Goal: Task Accomplishment & Management: Use online tool/utility

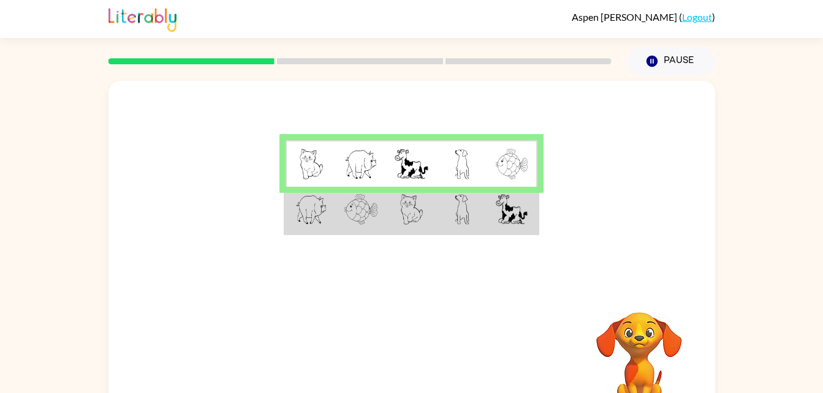
click at [381, 214] on td at bounding box center [361, 210] width 50 height 47
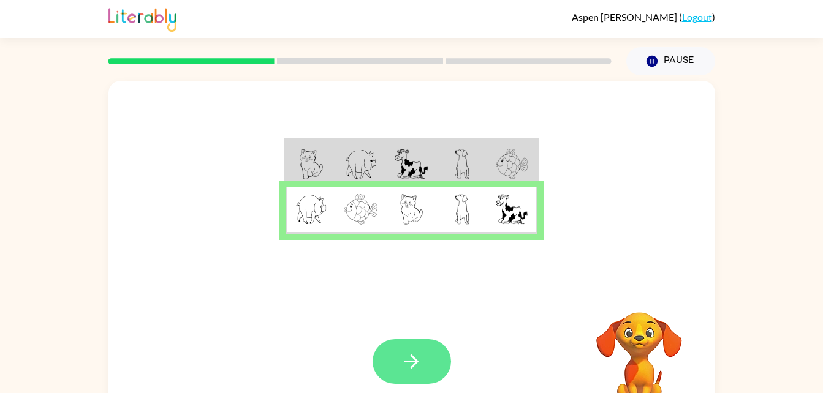
click at [406, 359] on icon "button" at bounding box center [411, 361] width 21 height 21
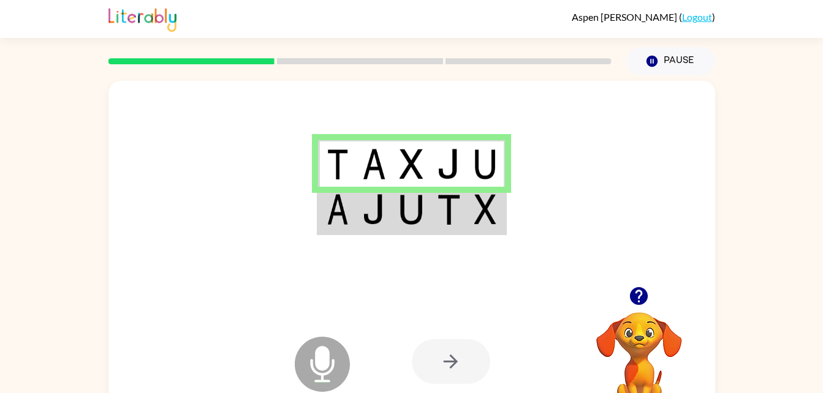
click at [382, 213] on img at bounding box center [373, 209] width 23 height 31
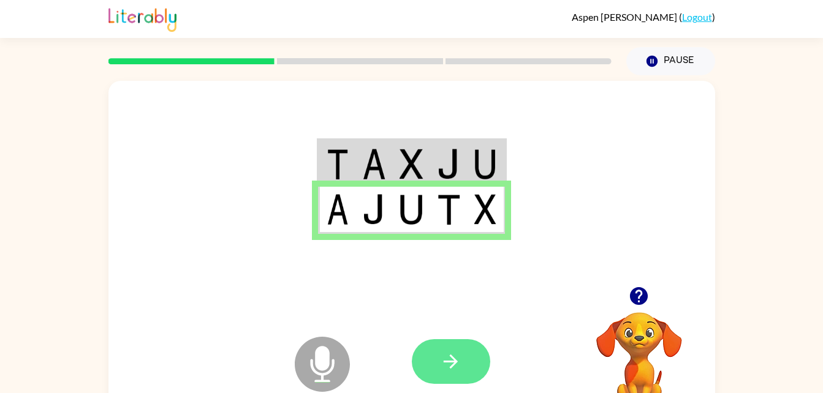
click at [447, 363] on icon "button" at bounding box center [450, 361] width 21 height 21
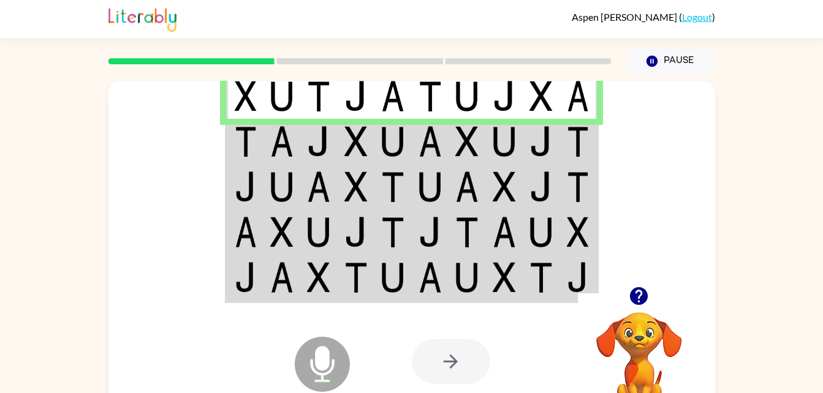
click at [245, 141] on img at bounding box center [246, 141] width 22 height 31
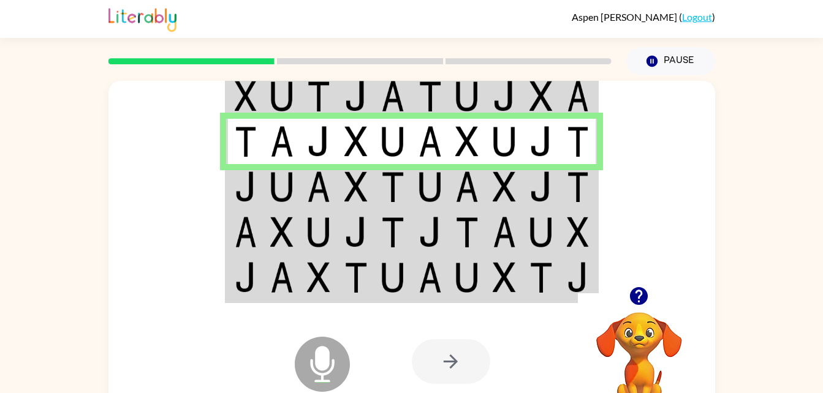
click at [254, 173] on img at bounding box center [246, 187] width 22 height 31
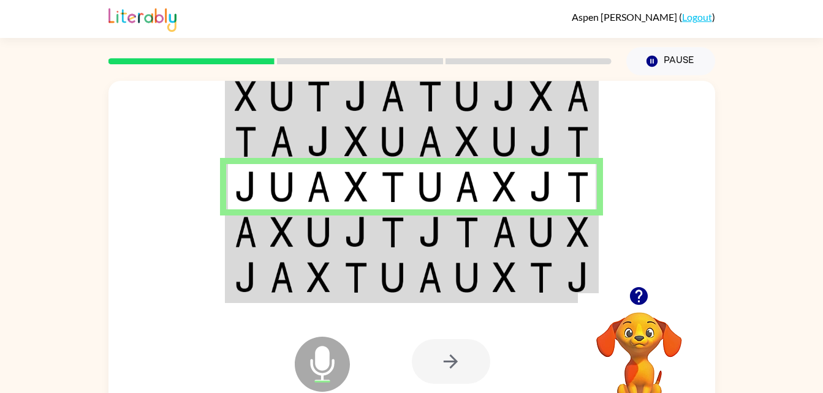
click at [291, 229] on img at bounding box center [281, 232] width 23 height 31
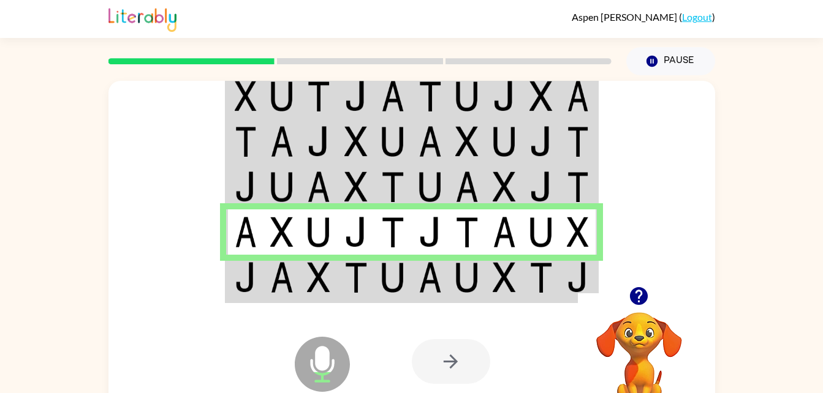
click at [305, 299] on div "Microphone The Microphone is here when it is your turn to talk" at bounding box center [292, 334] width 122 height 82
click at [394, 282] on img at bounding box center [392, 277] width 23 height 31
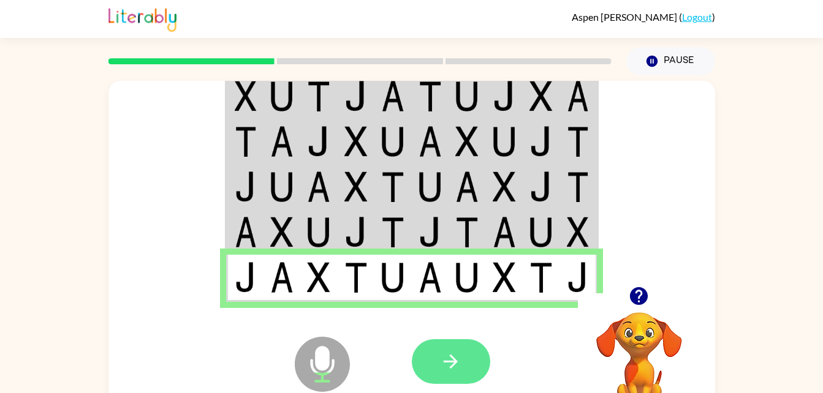
click at [440, 356] on icon "button" at bounding box center [450, 361] width 21 height 21
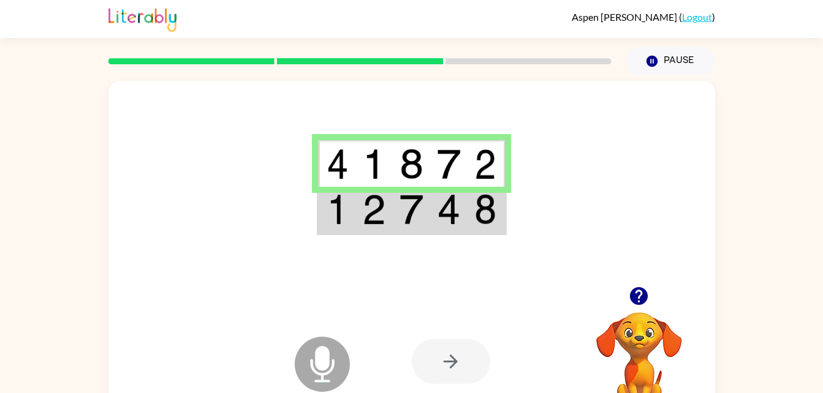
click at [425, 218] on td at bounding box center [411, 210] width 37 height 47
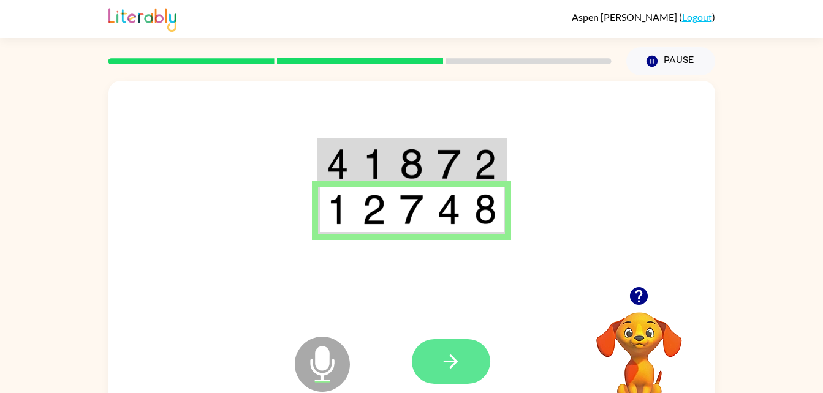
click at [443, 383] on button "button" at bounding box center [451, 361] width 78 height 45
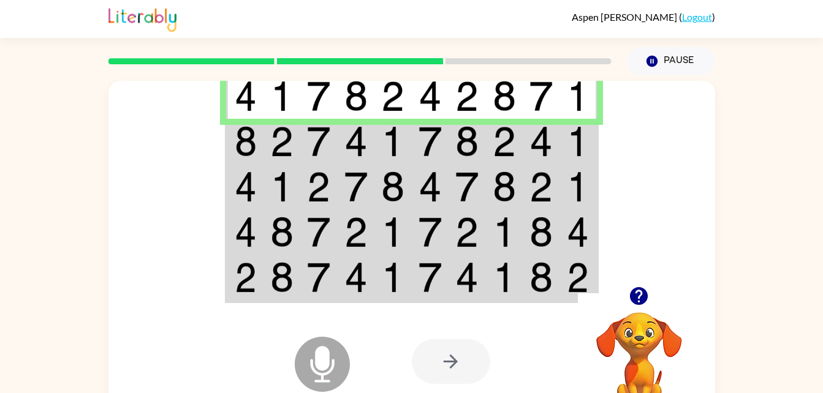
click at [313, 150] on img at bounding box center [318, 141] width 23 height 31
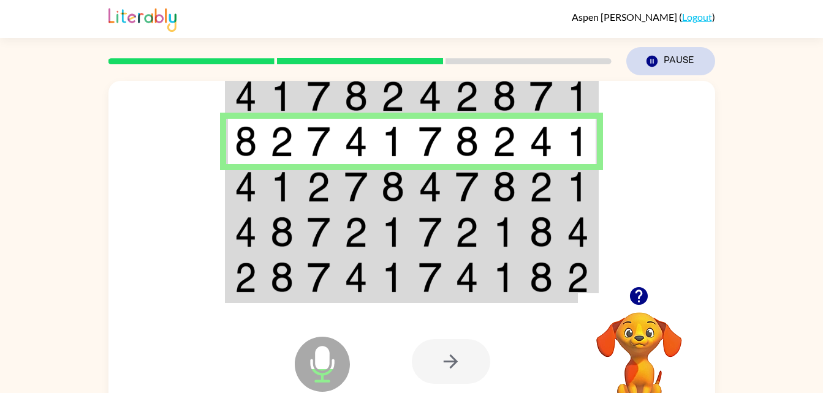
click at [690, 64] on button "Pause Pause" at bounding box center [670, 61] width 89 height 28
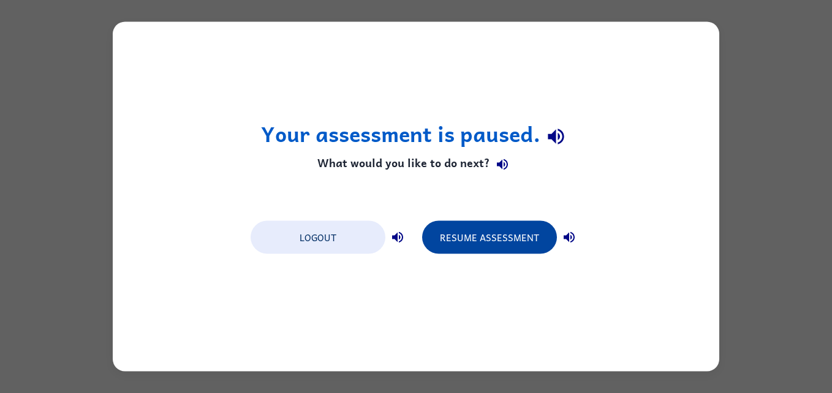
click at [496, 230] on button "Resume Assessment" at bounding box center [489, 237] width 135 height 33
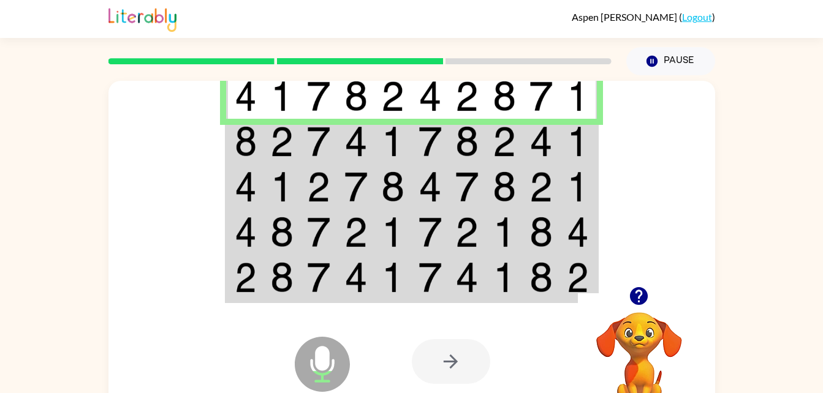
click at [232, 124] on td at bounding box center [244, 141] width 37 height 45
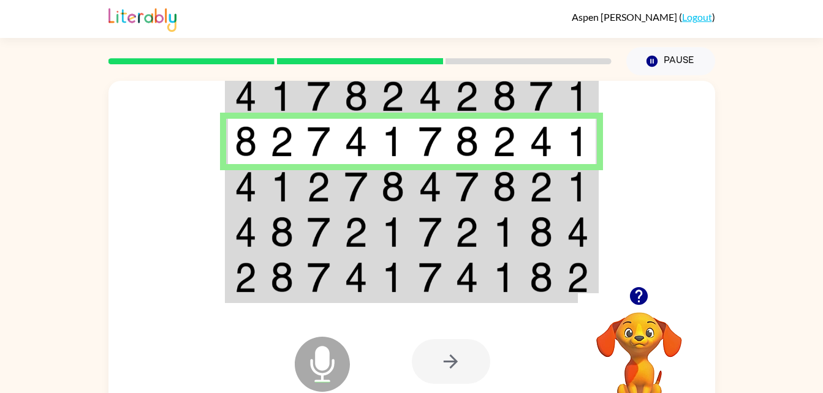
click at [503, 188] on img at bounding box center [504, 187] width 23 height 31
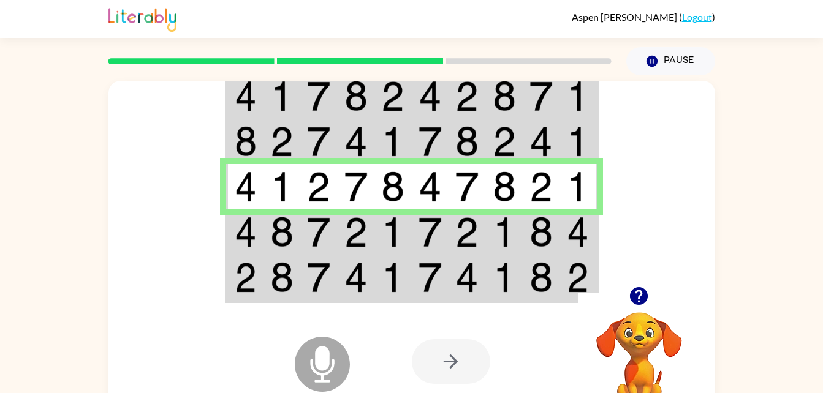
click at [323, 223] on img at bounding box center [318, 232] width 23 height 31
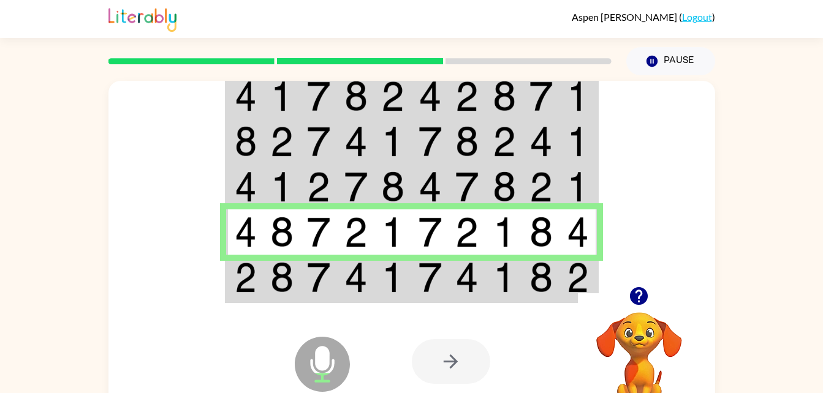
click at [386, 288] on img at bounding box center [392, 277] width 23 height 31
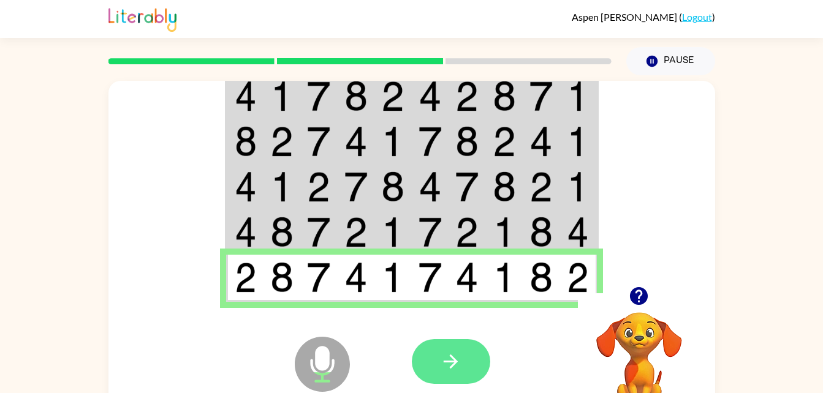
click at [439, 381] on button "button" at bounding box center [451, 361] width 78 height 45
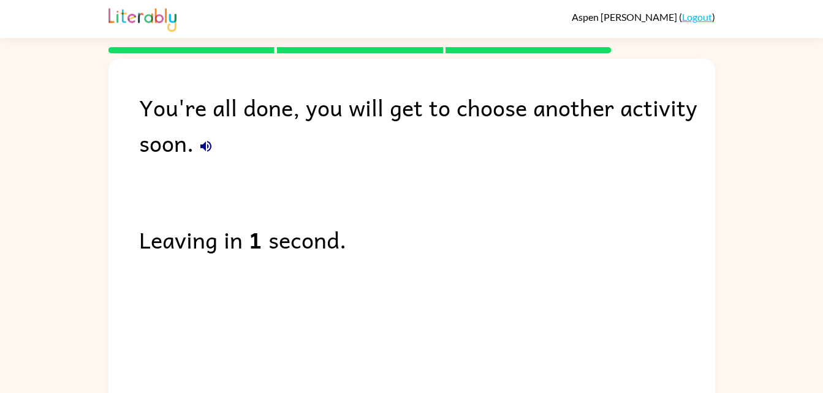
click at [384, 238] on div "Leaving in 1 second." at bounding box center [427, 240] width 576 height 36
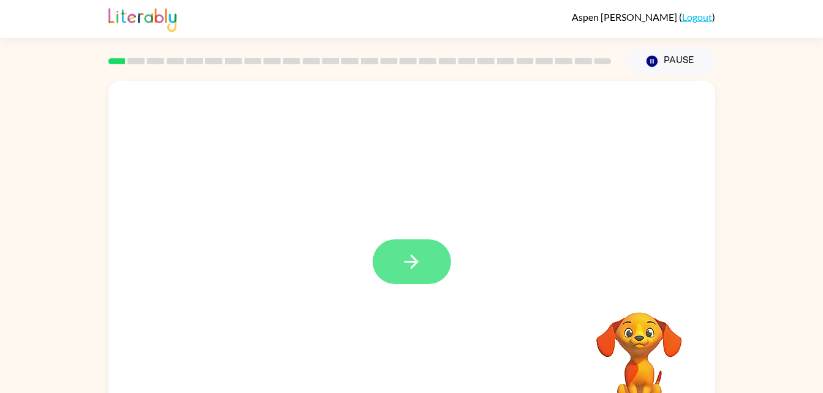
click at [422, 262] on icon "button" at bounding box center [411, 261] width 21 height 21
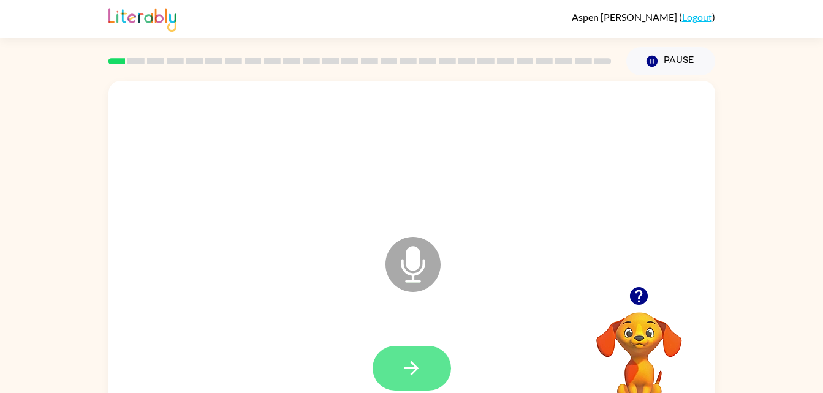
click at [406, 360] on icon "button" at bounding box center [411, 368] width 21 height 21
click at [406, 380] on button "button" at bounding box center [412, 368] width 78 height 45
click at [406, 354] on button "button" at bounding box center [412, 368] width 78 height 45
click at [403, 383] on button "button" at bounding box center [412, 368] width 78 height 45
click at [420, 372] on icon "button" at bounding box center [411, 368] width 21 height 21
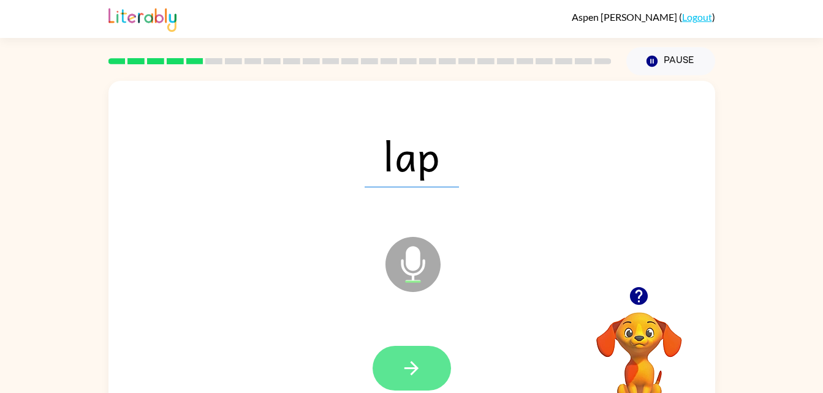
click at [405, 365] on icon "button" at bounding box center [411, 368] width 21 height 21
click at [402, 362] on icon "button" at bounding box center [411, 368] width 21 height 21
click at [418, 375] on icon "button" at bounding box center [411, 368] width 21 height 21
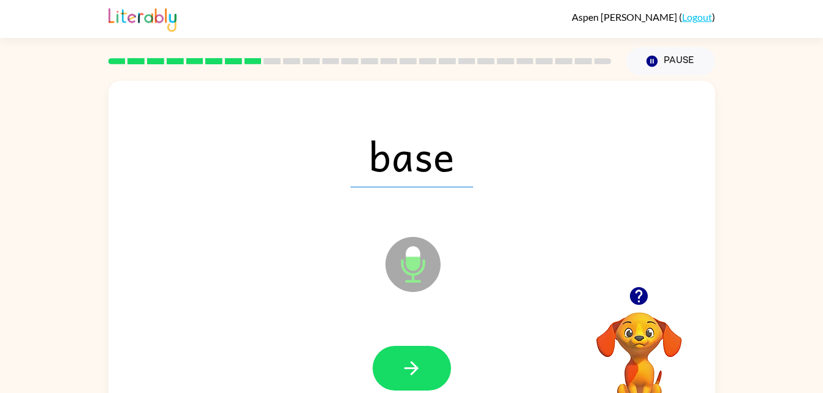
click at [417, 354] on button "button" at bounding box center [412, 368] width 78 height 45
click at [409, 362] on div at bounding box center [412, 368] width 78 height 45
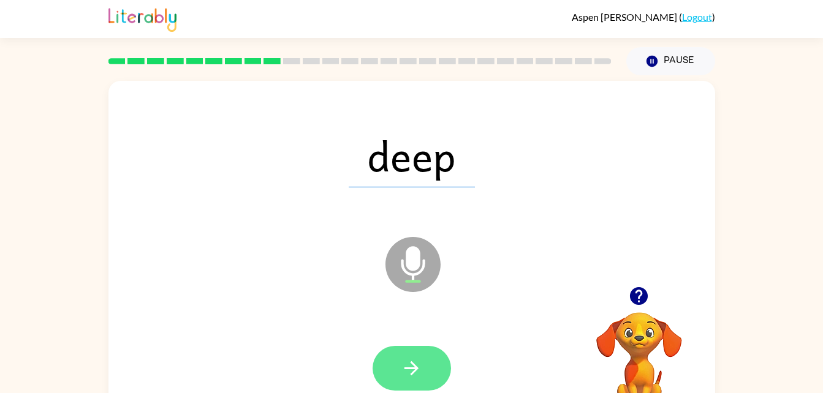
click at [396, 382] on button "button" at bounding box center [412, 368] width 78 height 45
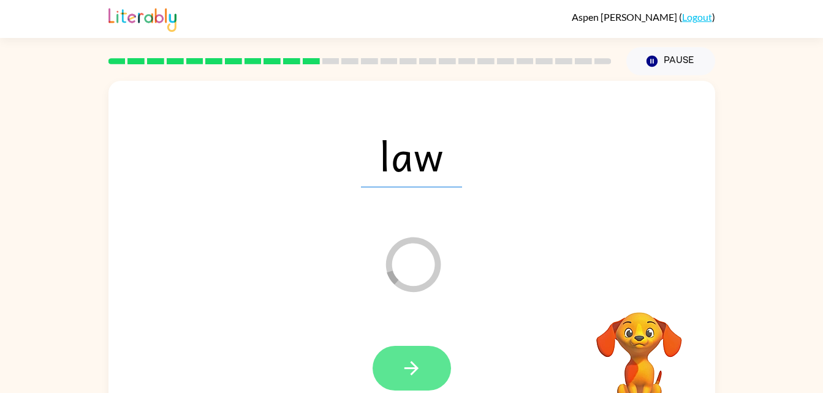
click at [418, 387] on button "button" at bounding box center [412, 368] width 78 height 45
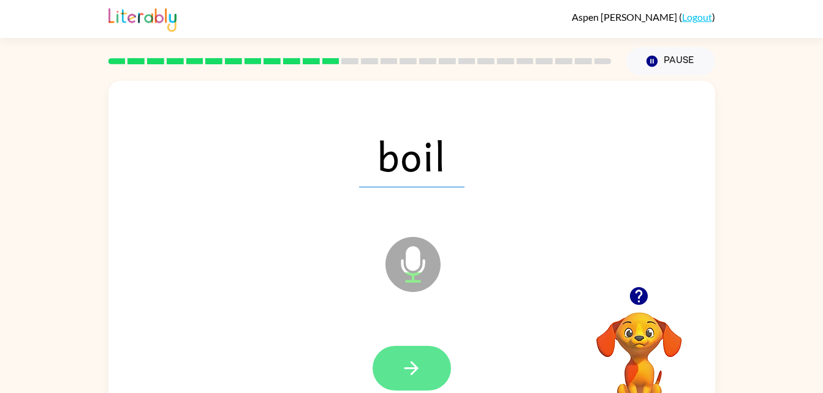
click at [406, 360] on icon "button" at bounding box center [411, 368] width 21 height 21
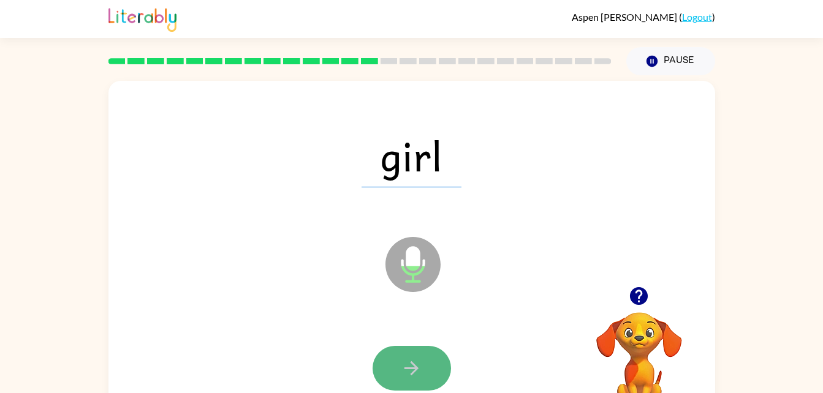
click at [427, 382] on button "button" at bounding box center [412, 368] width 78 height 45
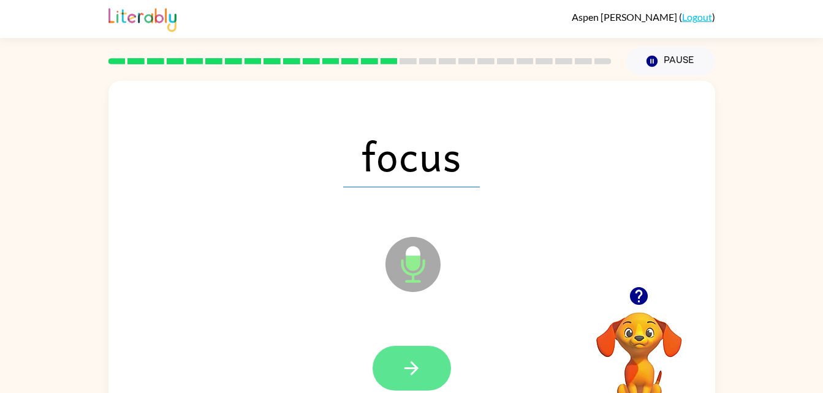
click at [417, 362] on icon "button" at bounding box center [411, 368] width 21 height 21
click at [396, 355] on button "button" at bounding box center [412, 368] width 78 height 45
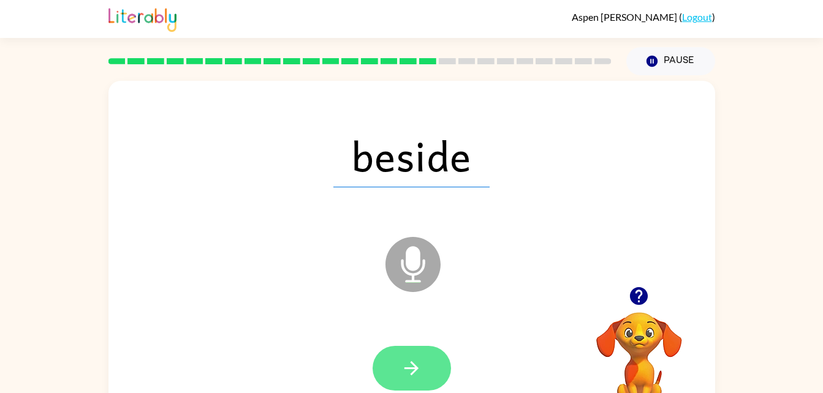
click at [426, 372] on button "button" at bounding box center [412, 368] width 78 height 45
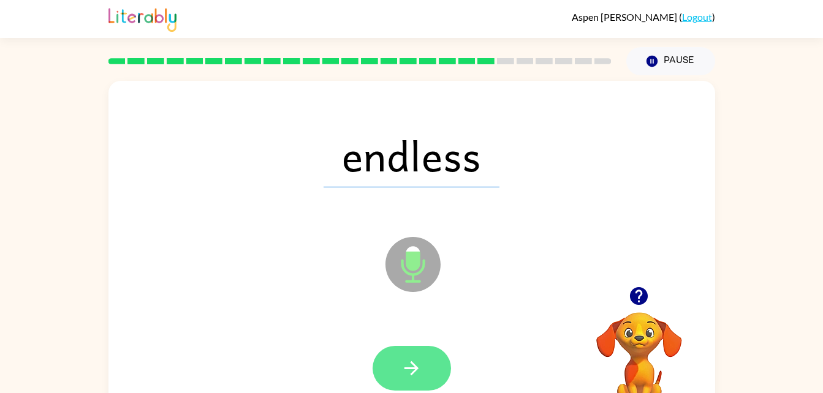
click at [405, 355] on button "button" at bounding box center [412, 368] width 78 height 45
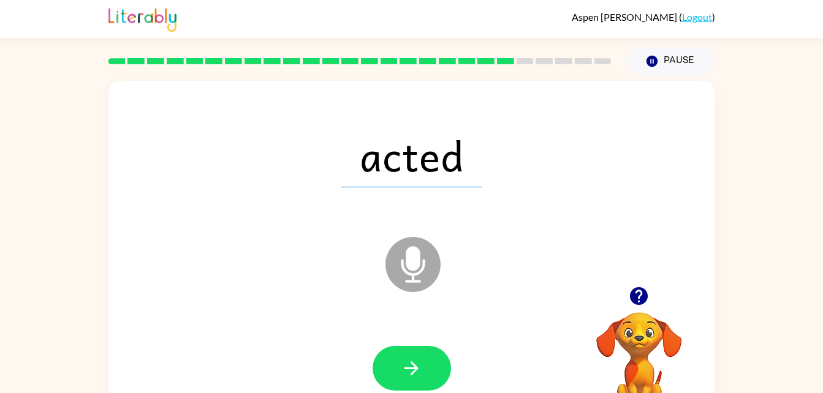
scroll to position [37, 0]
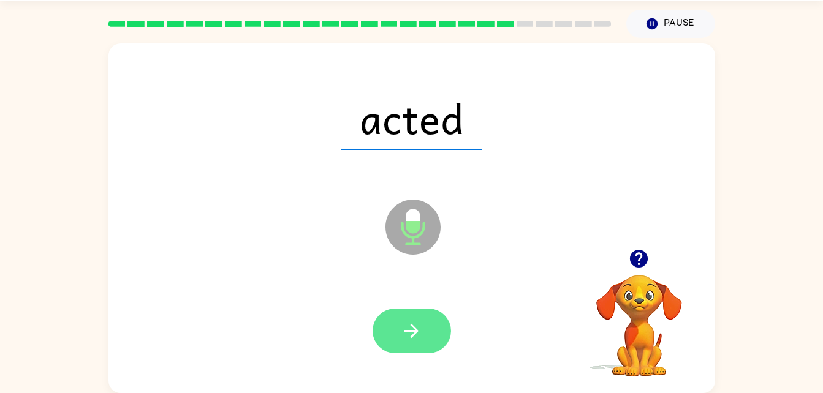
drag, startPoint x: 685, startPoint y: 281, endPoint x: 409, endPoint y: 336, distance: 281.1
click at [409, 336] on div "acted Microphone The Microphone is here when it is your turn to talk Your brows…" at bounding box center [411, 219] width 607 height 350
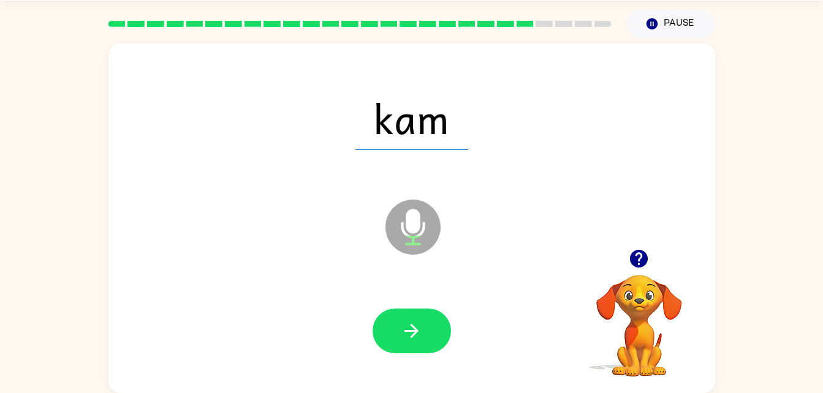
drag, startPoint x: 409, startPoint y: 336, endPoint x: 657, endPoint y: 85, distance: 352.7
click at [657, 85] on div "kam" at bounding box center [412, 118] width 582 height 101
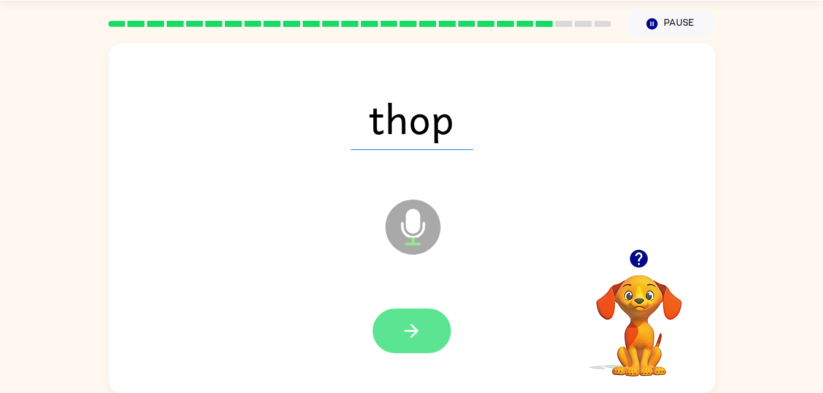
click at [424, 322] on button "button" at bounding box center [412, 331] width 78 height 45
click at [411, 310] on button "button" at bounding box center [412, 331] width 78 height 45
click at [402, 339] on icon "button" at bounding box center [411, 330] width 21 height 21
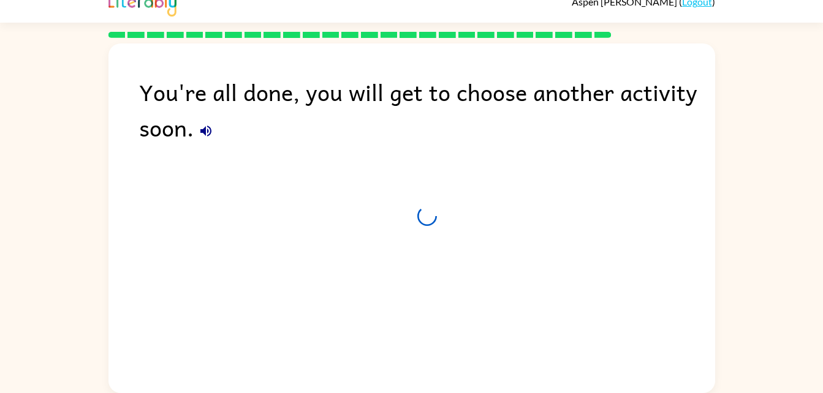
scroll to position [15, 0]
